Goal: Navigation & Orientation: Find specific page/section

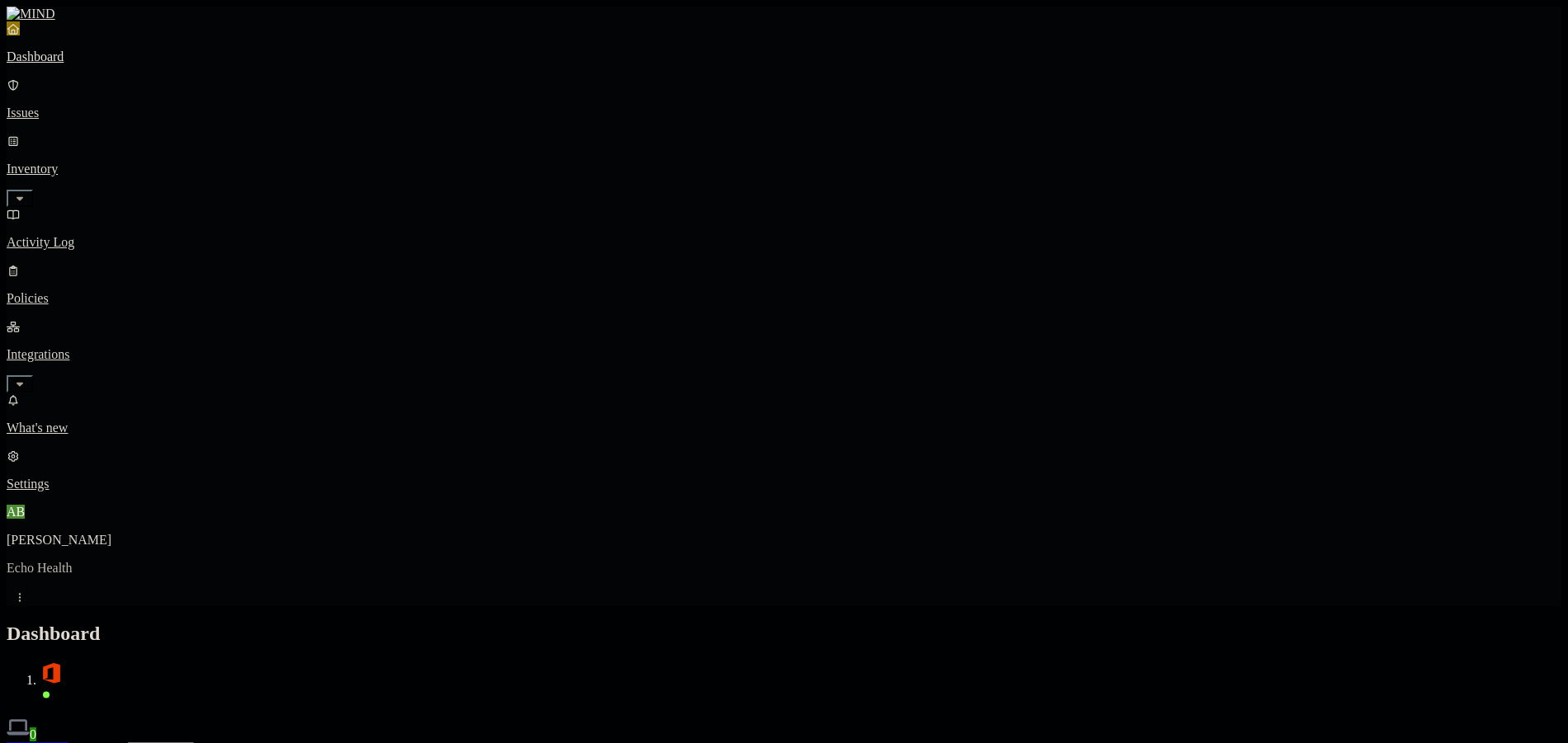
click at [194, 742] on button "Prevention" at bounding box center [161, 751] width 66 height 17
click at [128, 742] on button "Detection" at bounding box center [99, 751] width 59 height 17
click at [194, 742] on button "Prevention" at bounding box center [161, 751] width 66 height 17
click at [270, 742] on div "Discovery Detection Prevention" at bounding box center [784, 751] width 1555 height 17
click at [69, 742] on button "Discovery" at bounding box center [37, 751] width 62 height 17
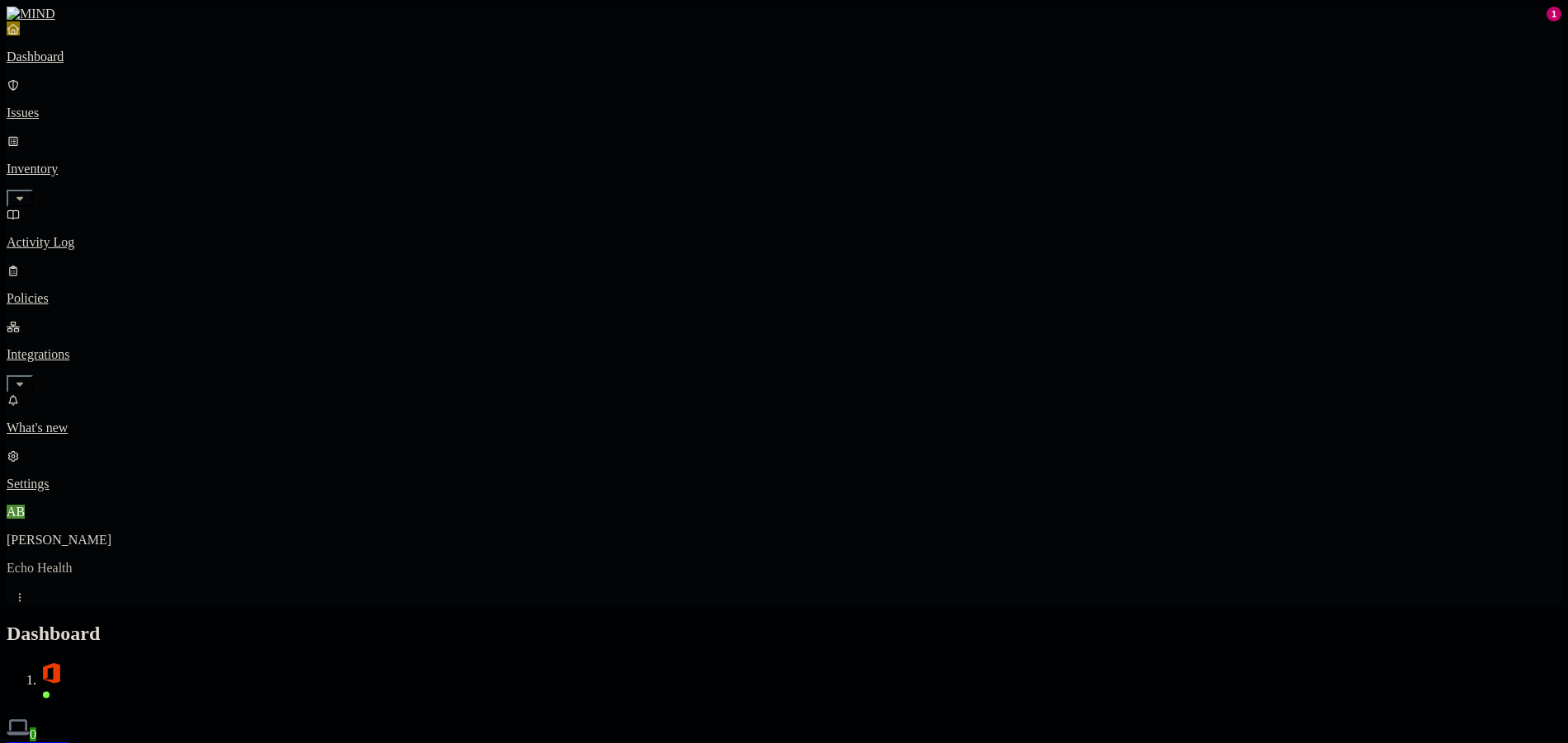
click at [27, 193] on icon "button" at bounding box center [20, 198] width 13 height 11
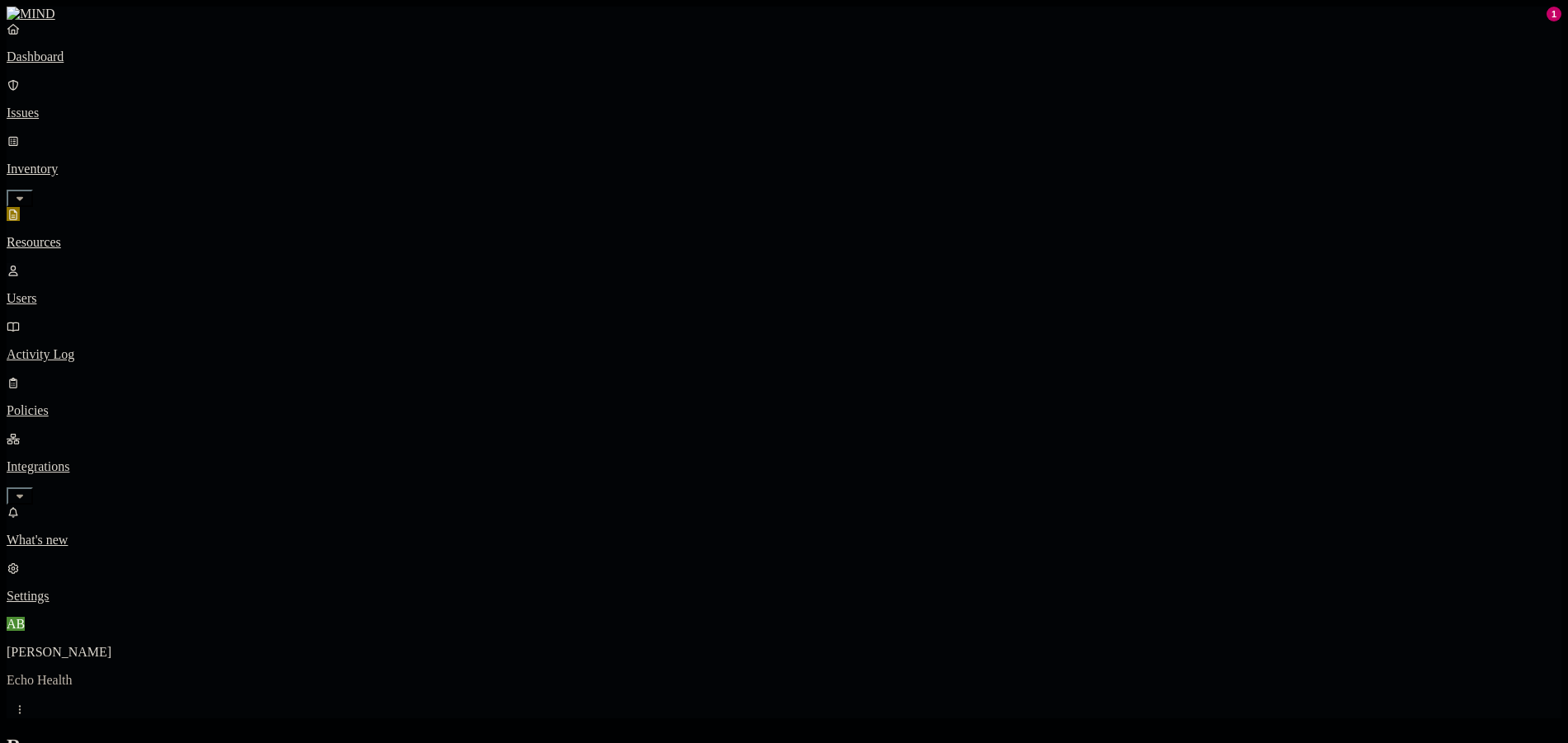
click at [95, 292] on p "Users" at bounding box center [784, 299] width 1555 height 15
click at [38, 603] on p "Settings" at bounding box center [784, 597] width 1555 height 15
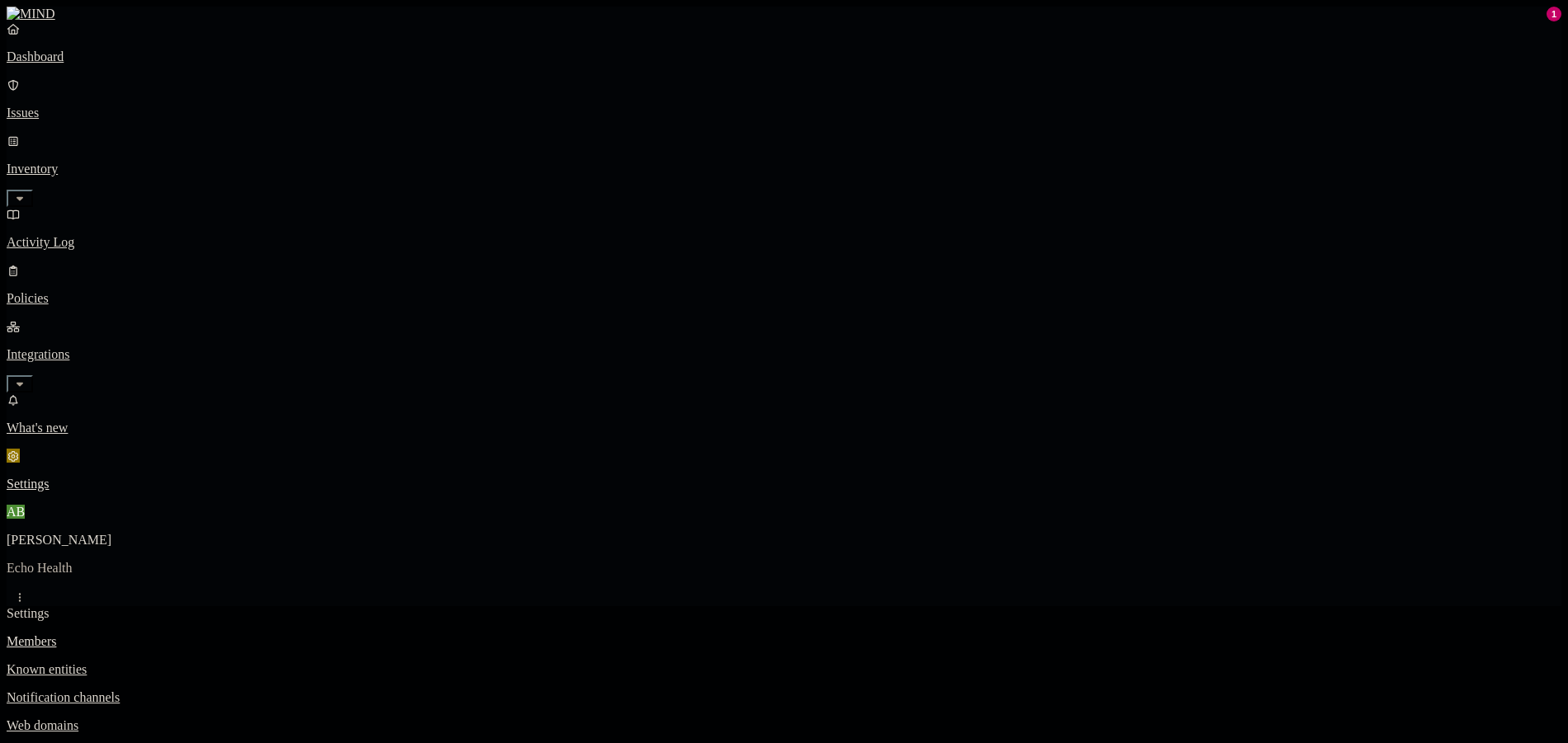
click at [255, 718] on link "Web domains" at bounding box center [784, 726] width 1555 height 15
click at [224, 634] on nav "Members Known entities Notification channels Web domains Branding" at bounding box center [784, 697] width 1555 height 127
click at [242, 606] on div "Settings" at bounding box center [784, 614] width 1555 height 15
click at [241, 634] on p "Members" at bounding box center [784, 642] width 1555 height 15
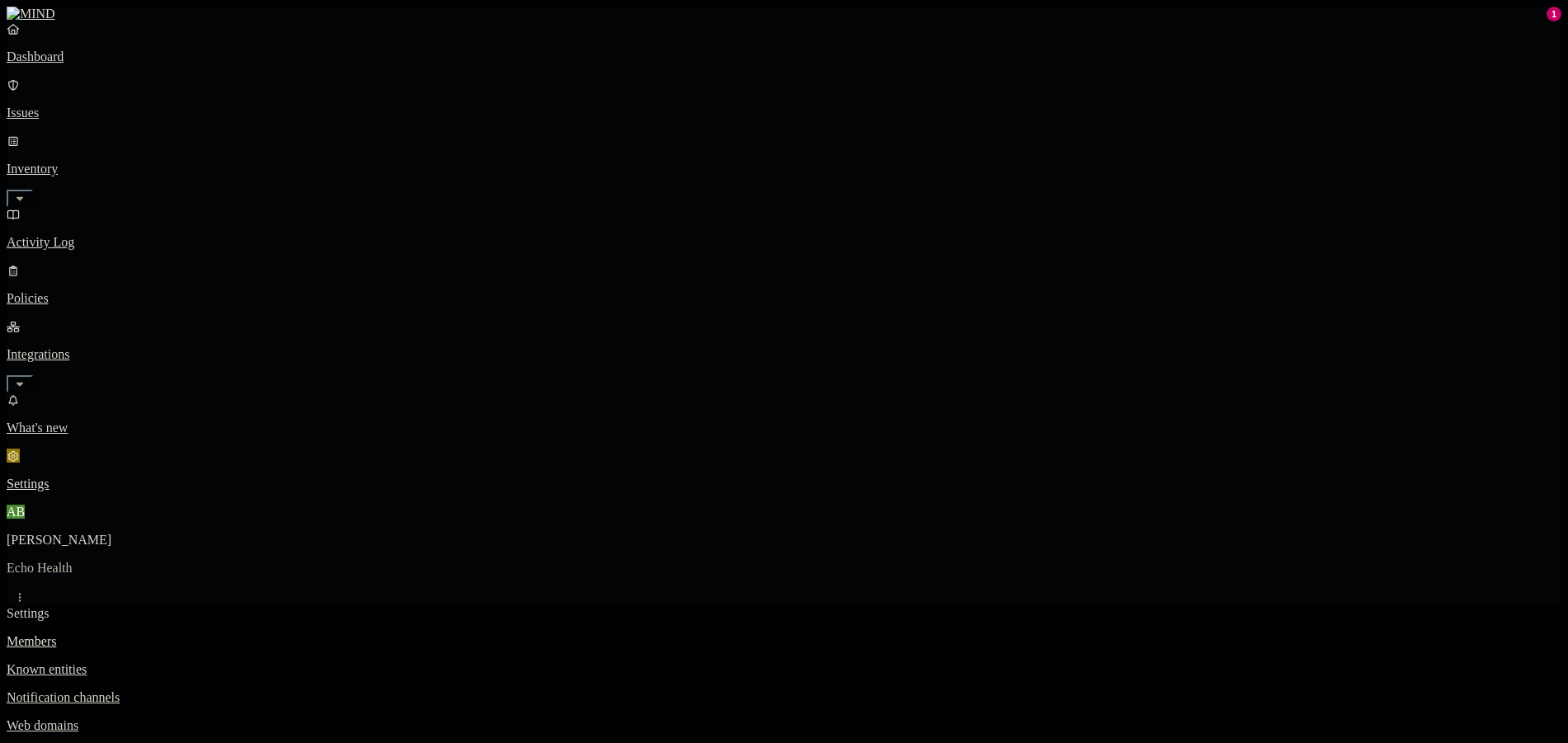
click at [225, 663] on link "Known entities" at bounding box center [784, 670] width 1555 height 15
click at [243, 690] on p "Notification channels" at bounding box center [784, 698] width 1555 height 15
click at [237, 718] on p "Web domains" at bounding box center [784, 726] width 1555 height 15
click at [234, 742] on link "Branding" at bounding box center [784, 754] width 1555 height 15
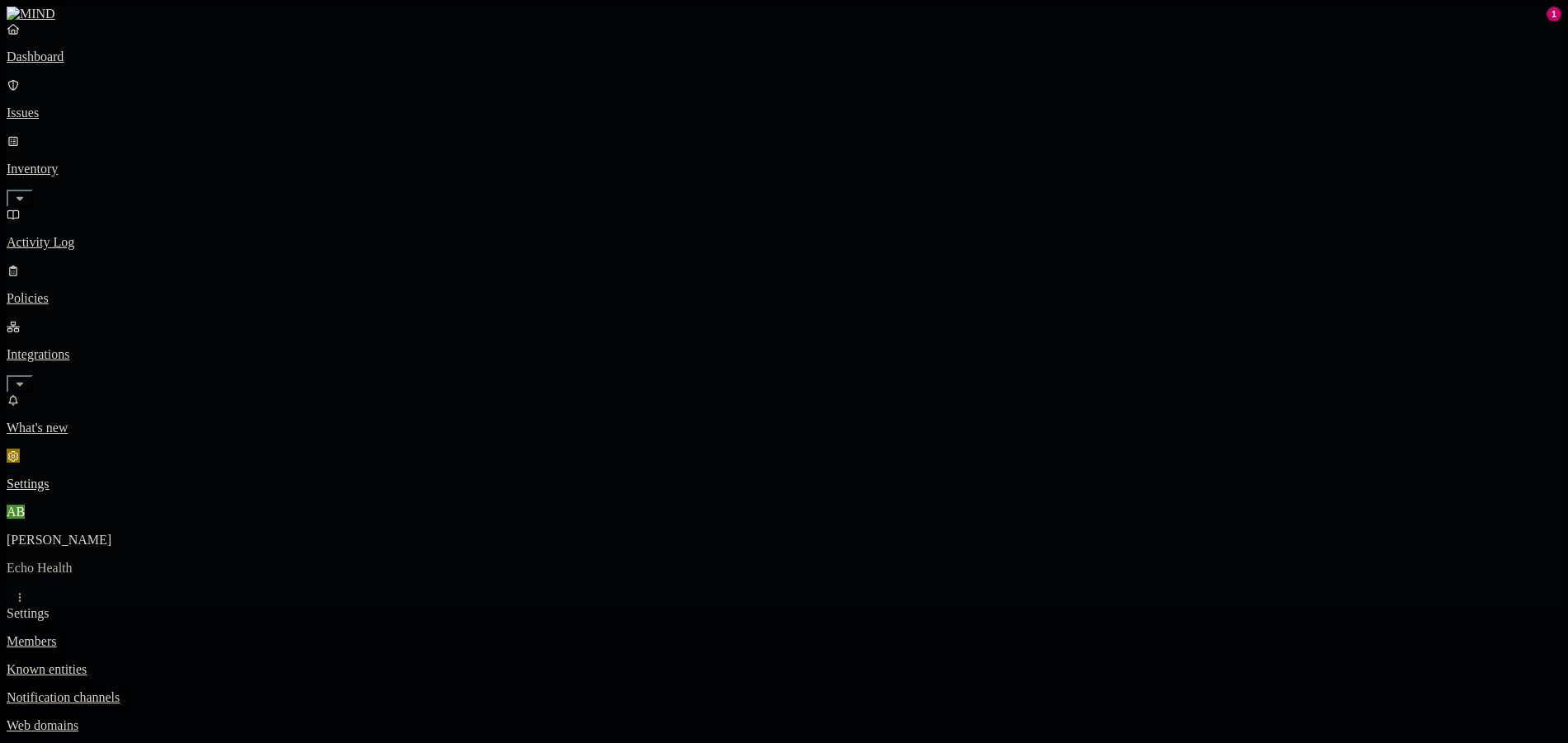
click at [77, 64] on p "Dashboard" at bounding box center [784, 57] width 1555 height 15
